Goal: Task Accomplishment & Management: Use online tool/utility

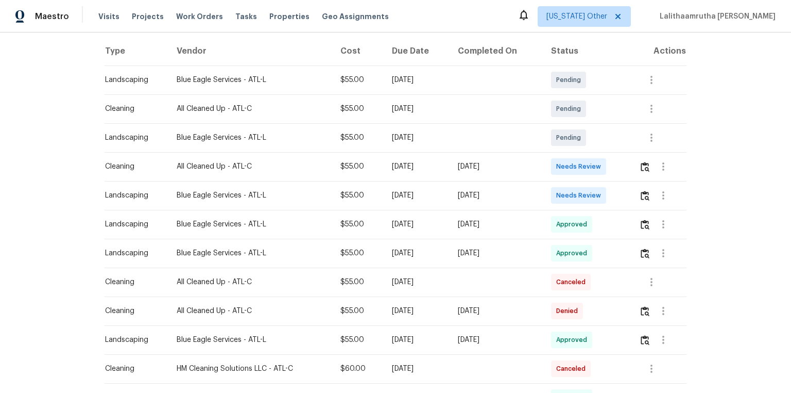
scroll to position [165, 0]
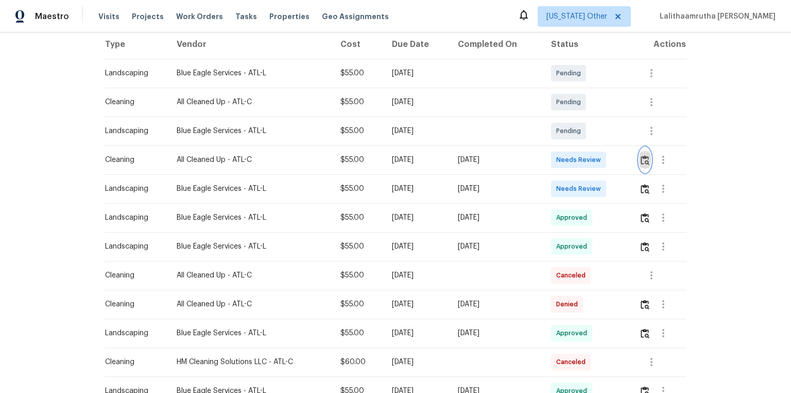
click at [563, 163] on img "button" at bounding box center [645, 160] width 9 height 10
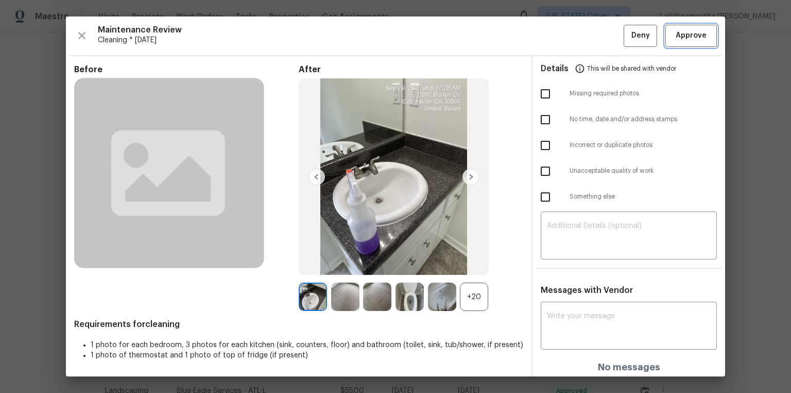
click at [563, 29] on span "Approve" at bounding box center [691, 35] width 31 height 13
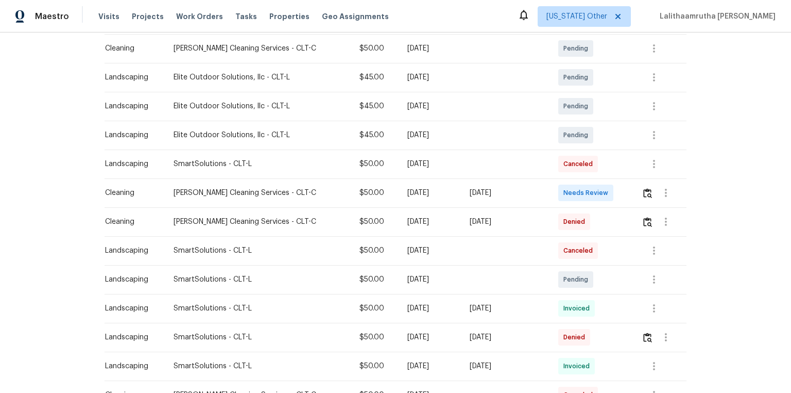
scroll to position [206, 0]
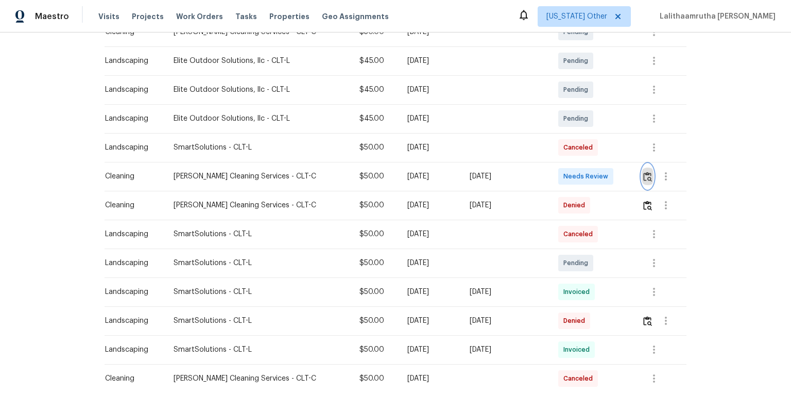
click at [563, 179] on img "button" at bounding box center [647, 177] width 9 height 10
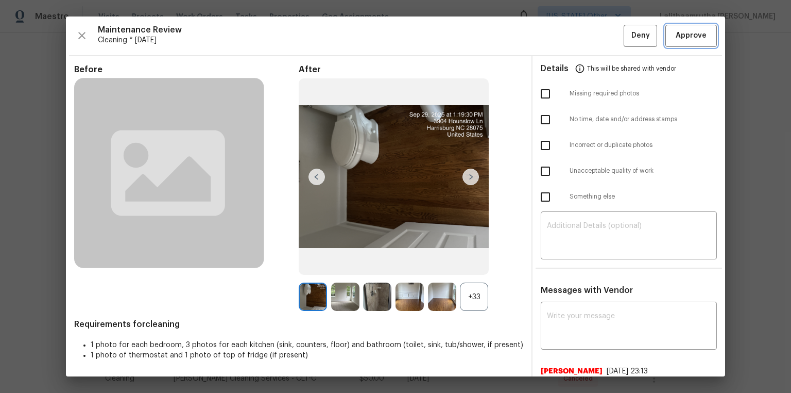
click at [563, 37] on span "Approve" at bounding box center [691, 35] width 31 height 13
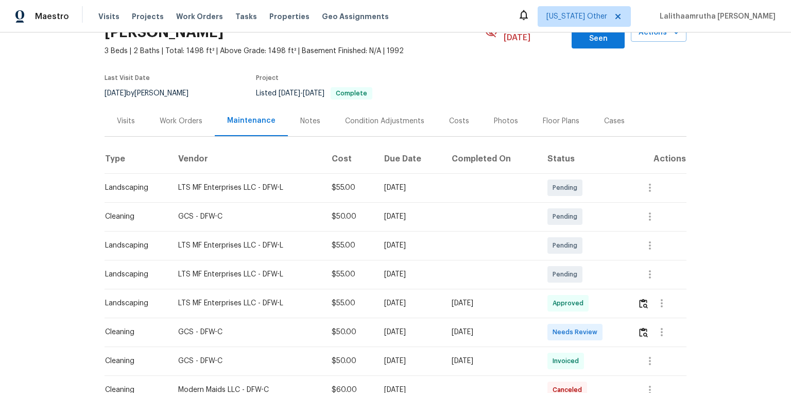
scroll to position [82, 0]
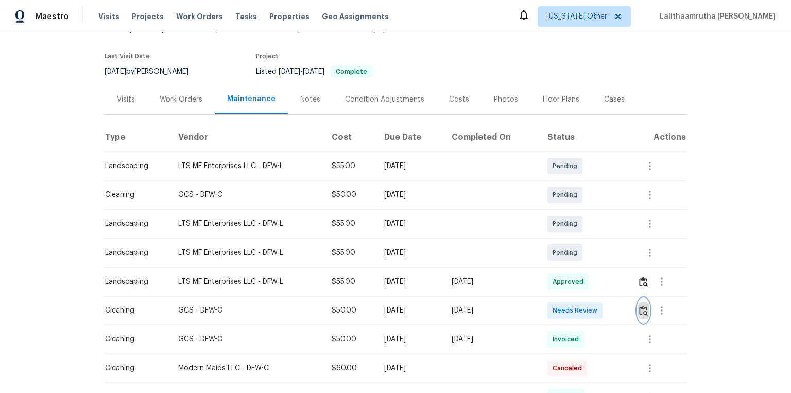
click at [563, 264] on img "button" at bounding box center [643, 310] width 9 height 10
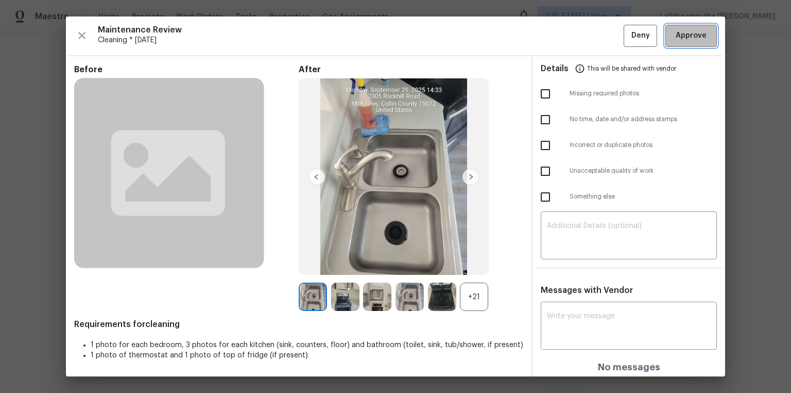
click at [563, 38] on span "Approve" at bounding box center [691, 35] width 31 height 13
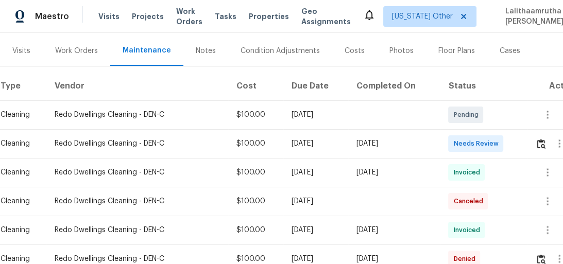
scroll to position [124, 0]
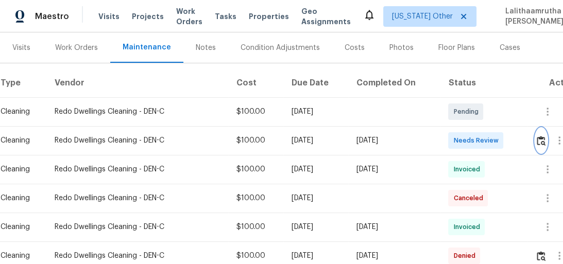
click at [540, 142] on img "button" at bounding box center [541, 141] width 9 height 10
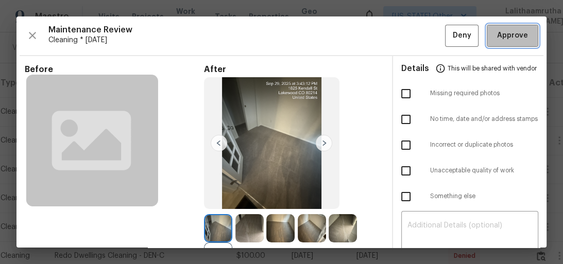
click at [510, 35] on span "Approve" at bounding box center [512, 35] width 31 height 13
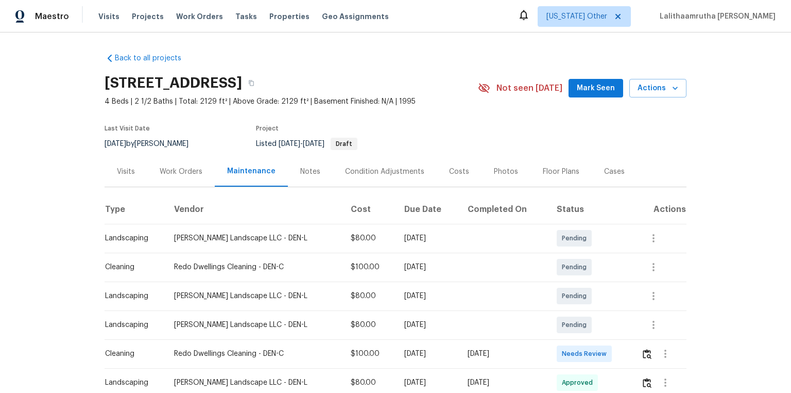
scroll to position [124, 0]
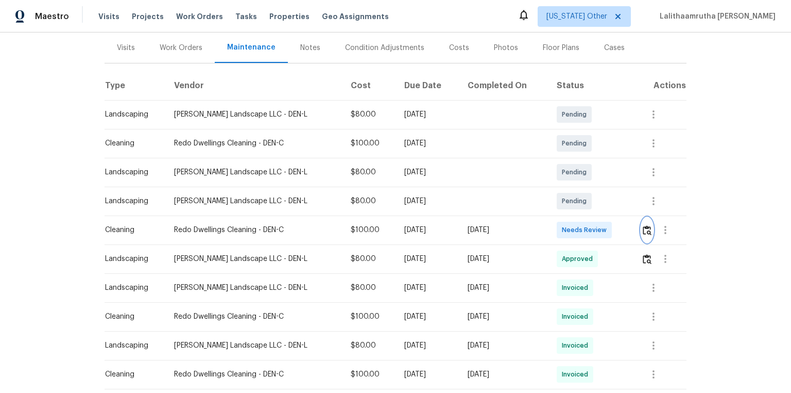
click at [643, 233] on img "button" at bounding box center [647, 230] width 9 height 10
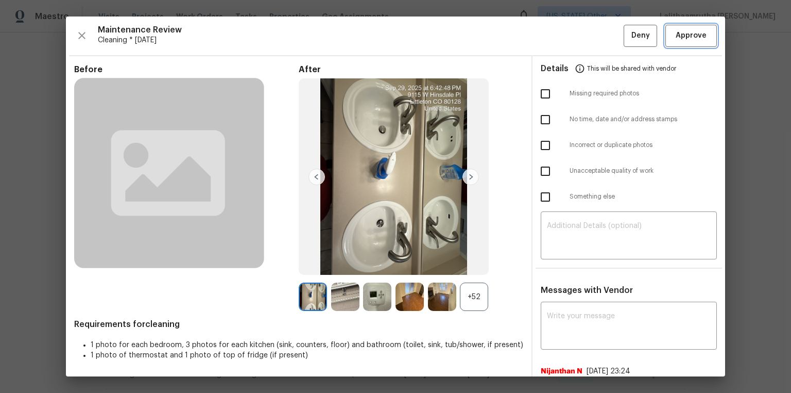
click at [689, 32] on span "Approve" at bounding box center [691, 35] width 31 height 13
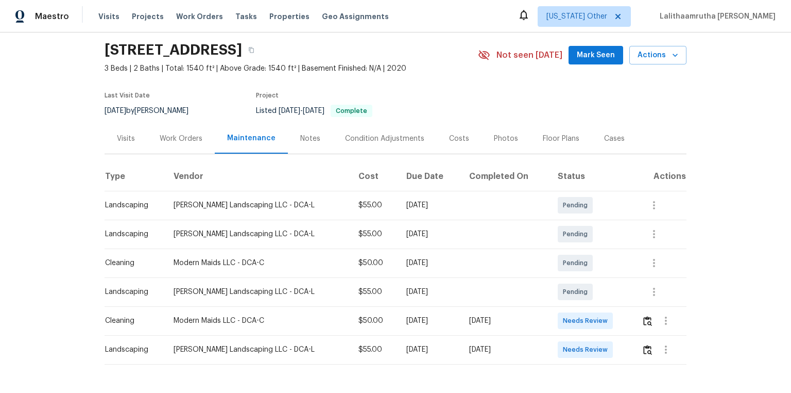
scroll to position [72, 0]
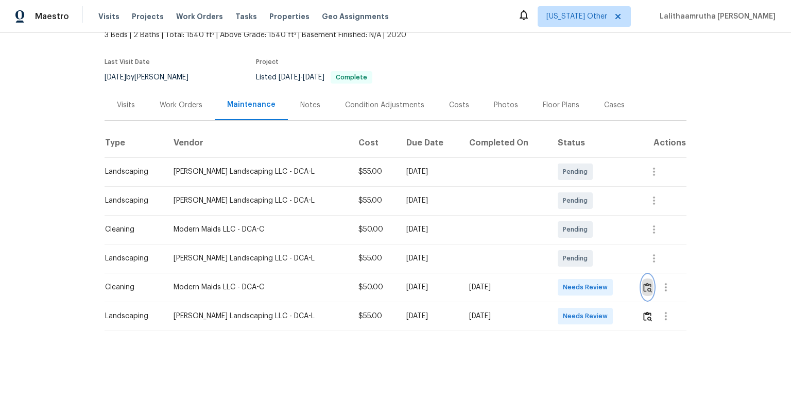
click at [563, 264] on img "button" at bounding box center [647, 287] width 9 height 10
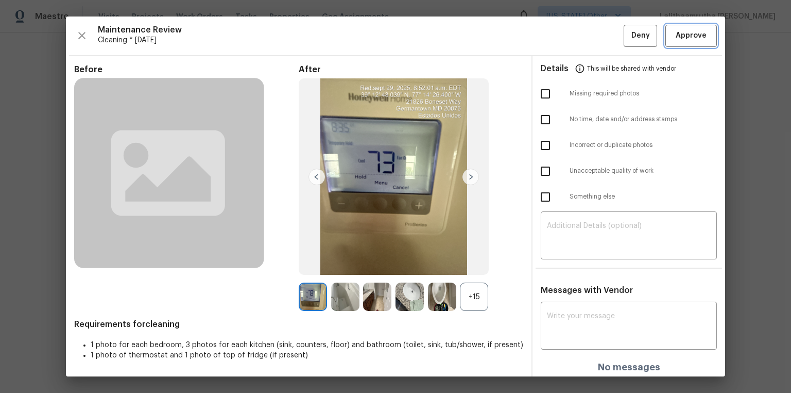
click at [563, 33] on span "Approve" at bounding box center [691, 35] width 31 height 13
